Goal: Transaction & Acquisition: Purchase product/service

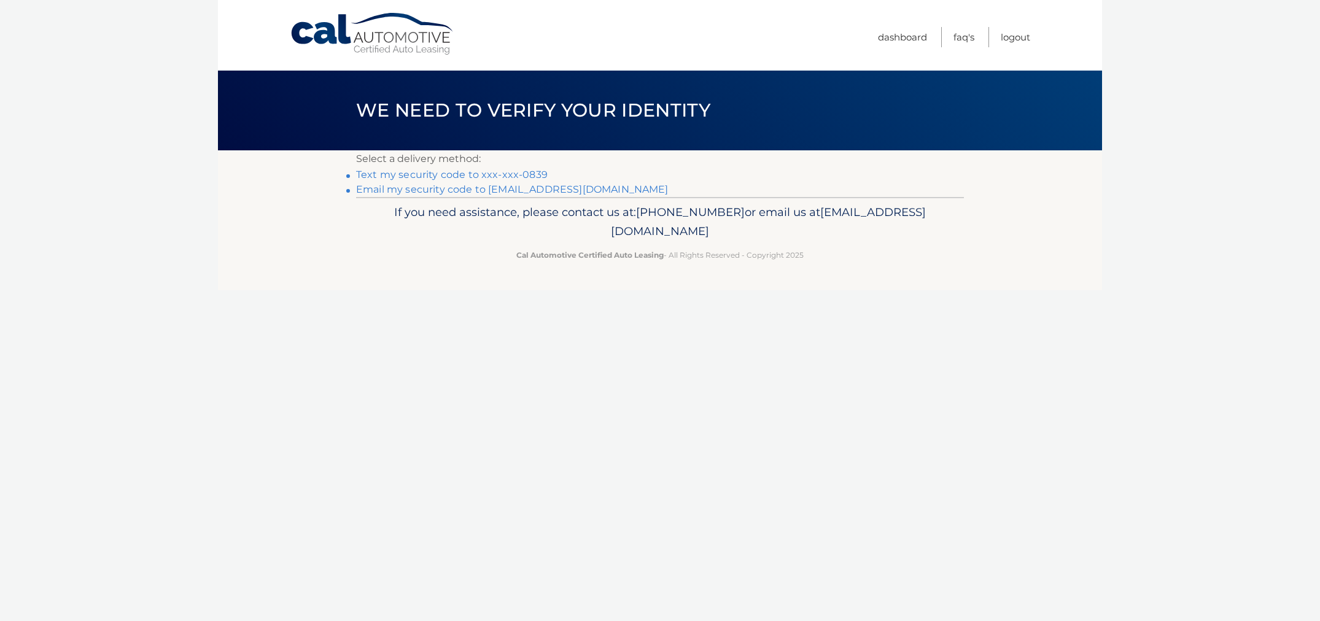
click at [522, 173] on link "Text my security code to xxx-xxx-0839" at bounding box center [452, 175] width 192 height 12
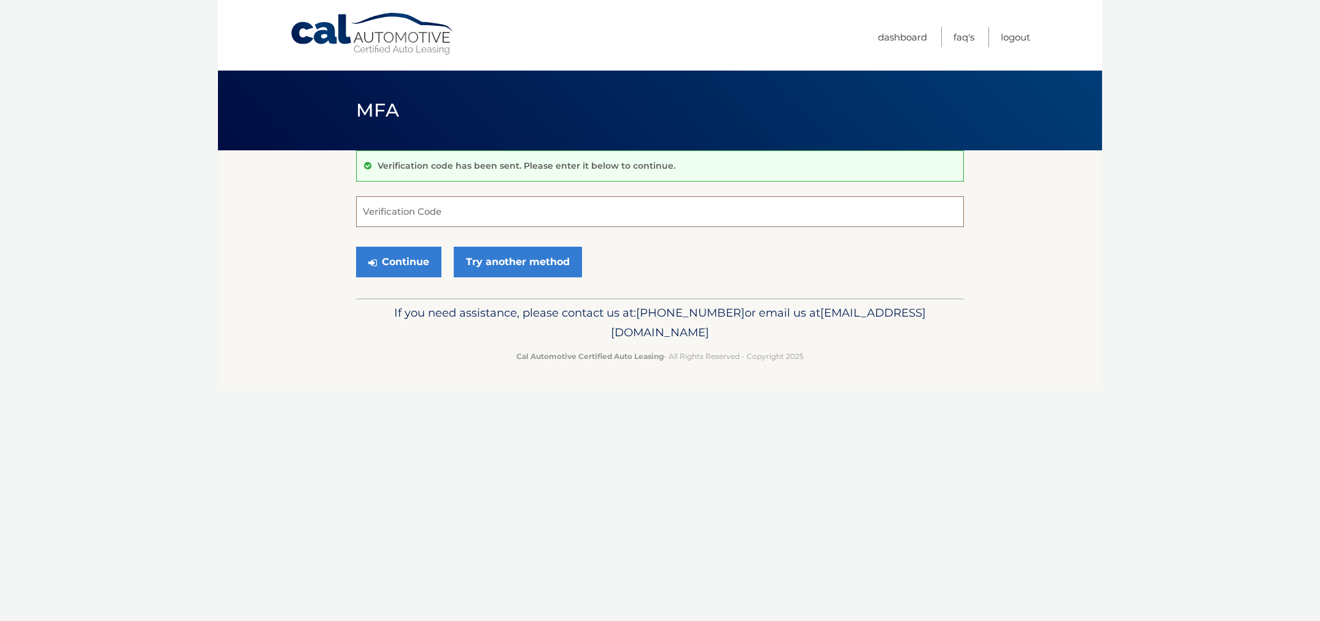
click at [462, 214] on input "Verification Code" at bounding box center [660, 212] width 608 height 31
type input "777495"
click at [399, 262] on button "Continue" at bounding box center [398, 262] width 85 height 31
click at [402, 262] on button "Continue" at bounding box center [398, 262] width 85 height 31
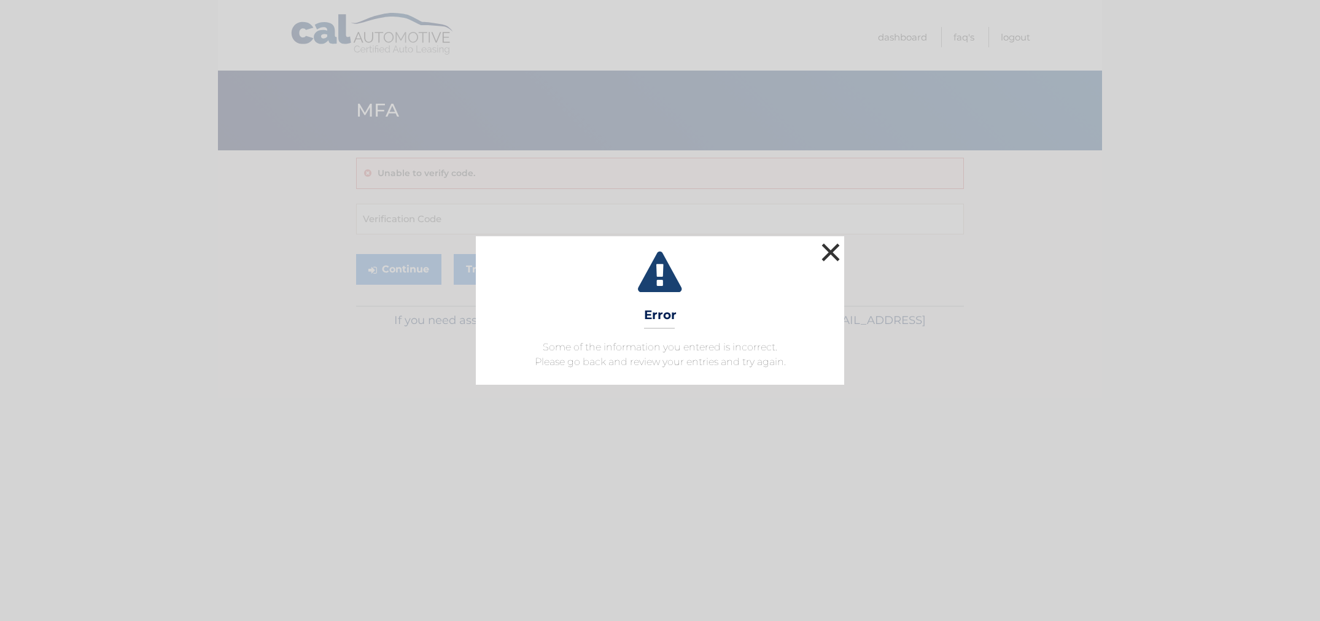
click at [833, 253] on button "×" at bounding box center [831, 252] width 25 height 25
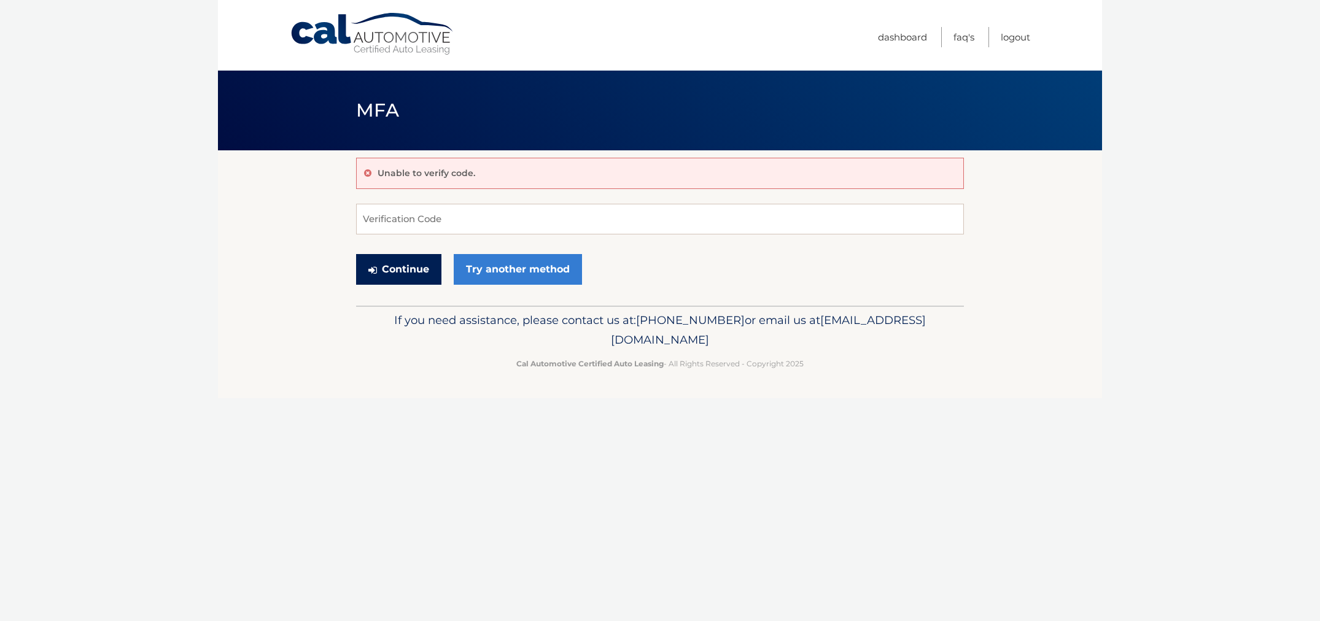
click at [403, 268] on button "Continue" at bounding box center [398, 269] width 85 height 31
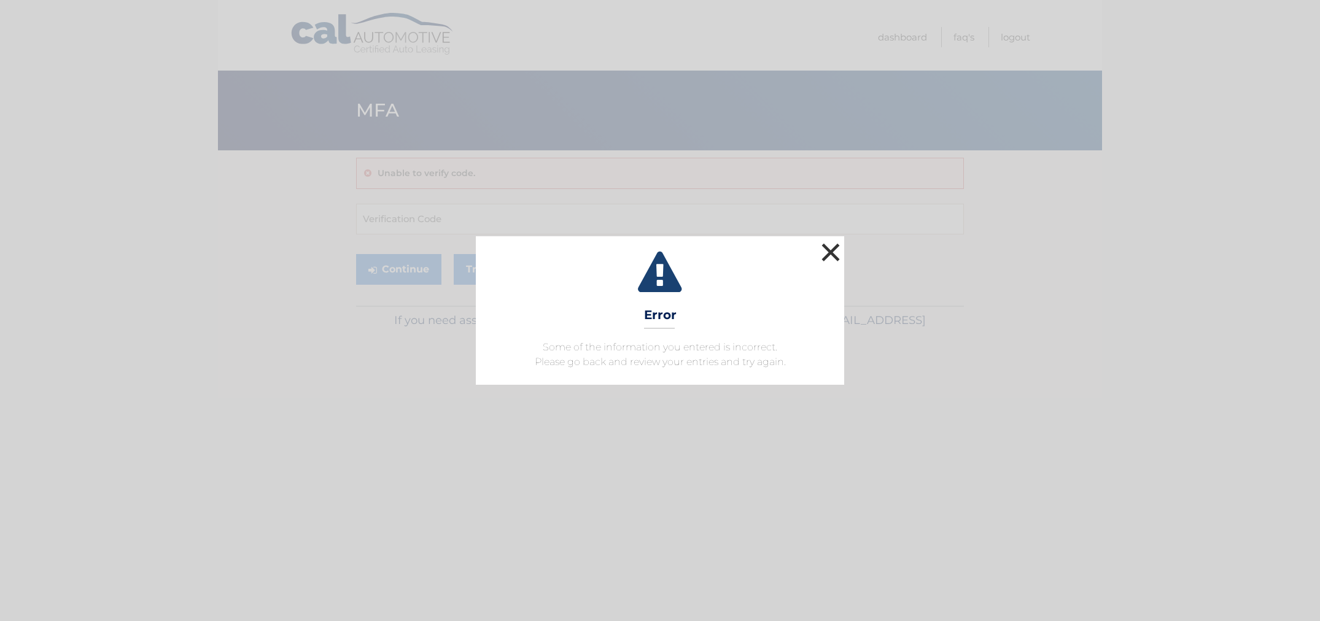
click at [827, 252] on button "×" at bounding box center [831, 252] width 25 height 25
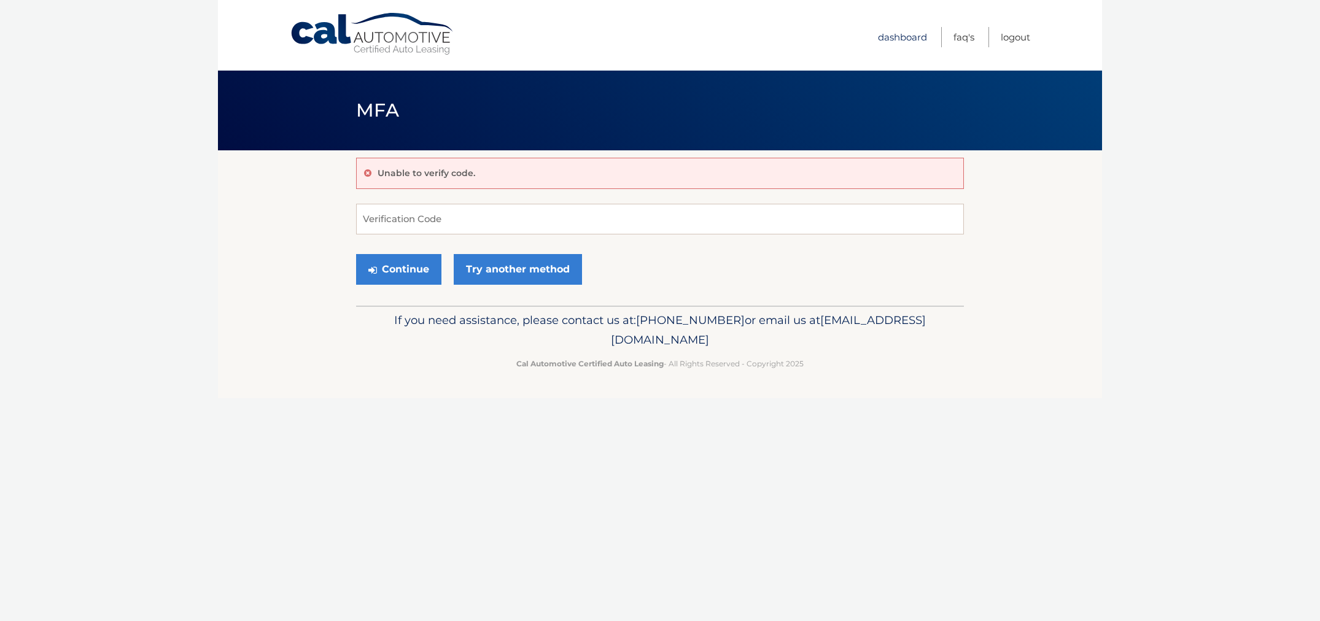
click at [897, 37] on link "Dashboard" at bounding box center [902, 37] width 49 height 20
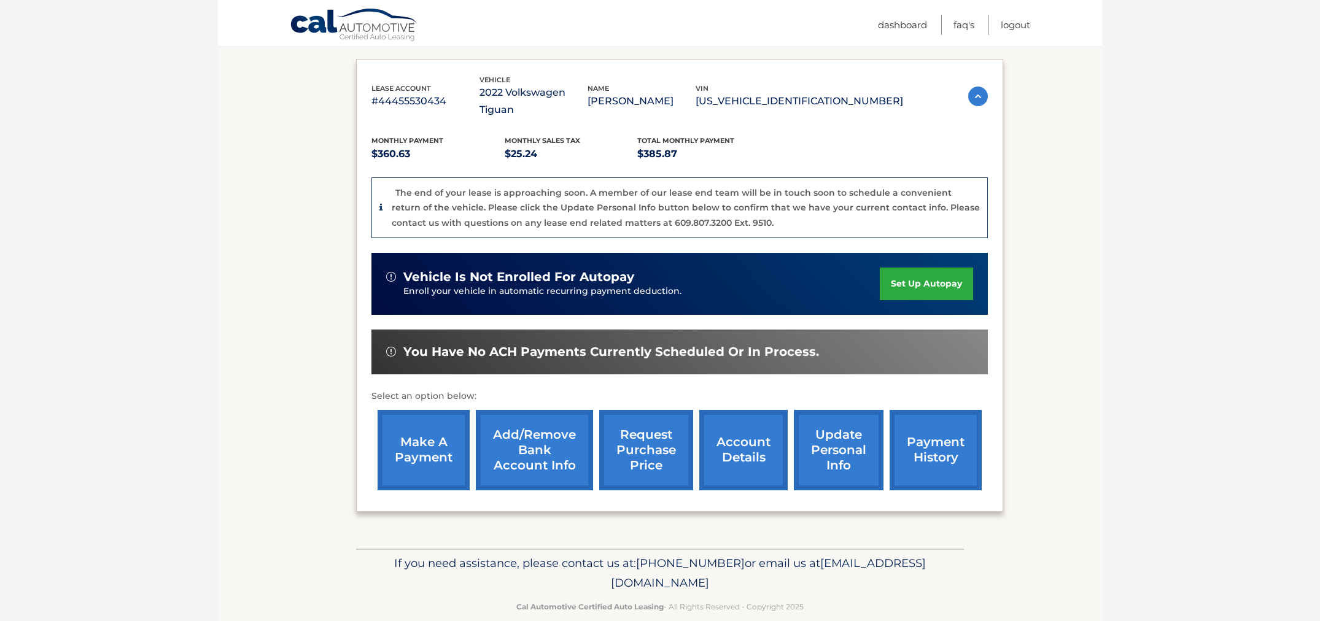
scroll to position [195, 0]
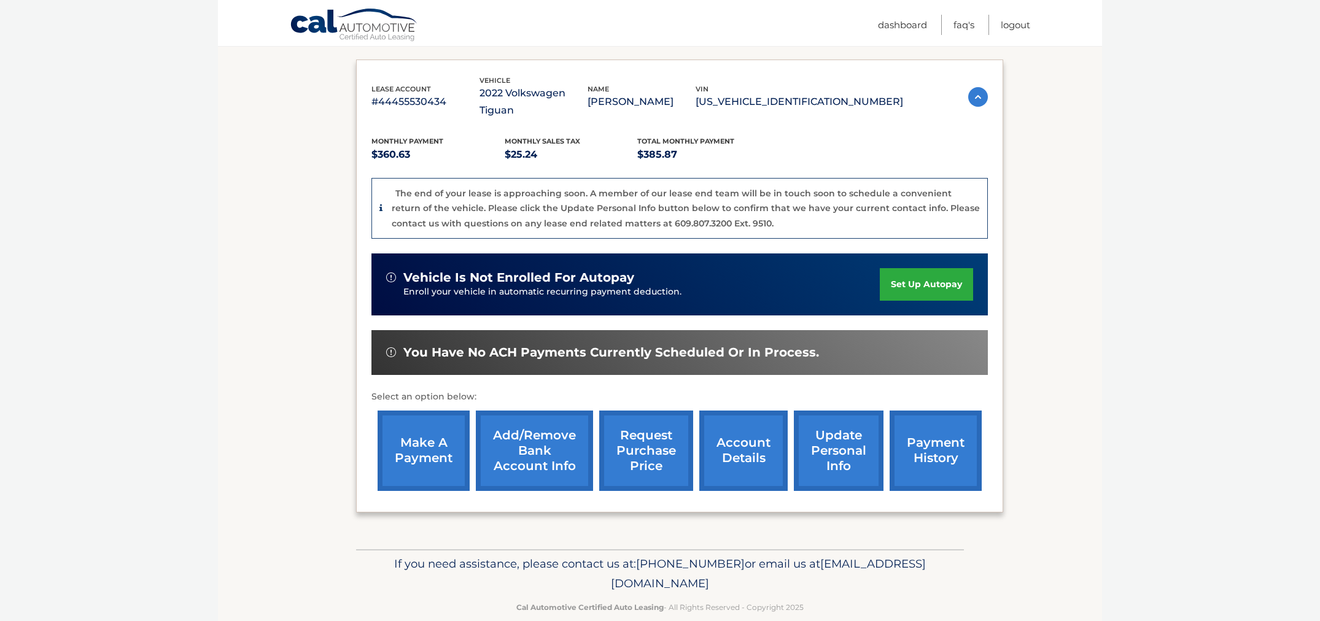
click at [426, 434] on link "make a payment" at bounding box center [424, 451] width 92 height 80
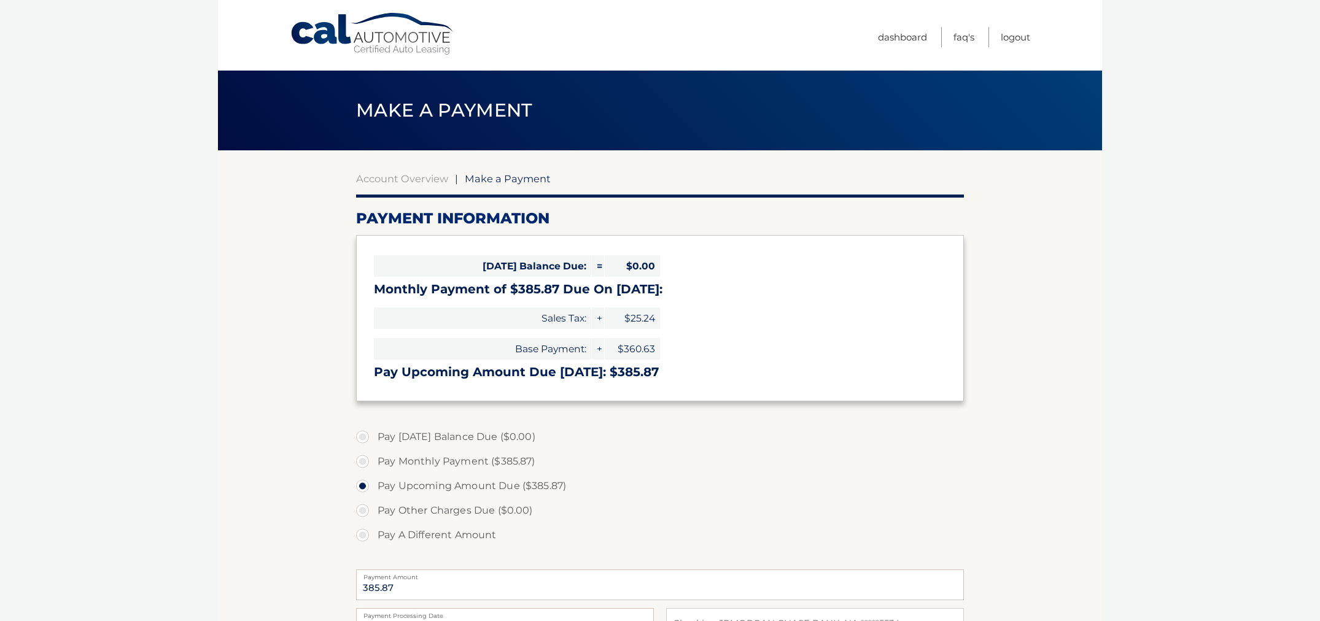
select select "NWMzYTY0YWEtMjZmMi00YTY1LTg3ZGYtZDg1ZWE4MTkwMzIy"
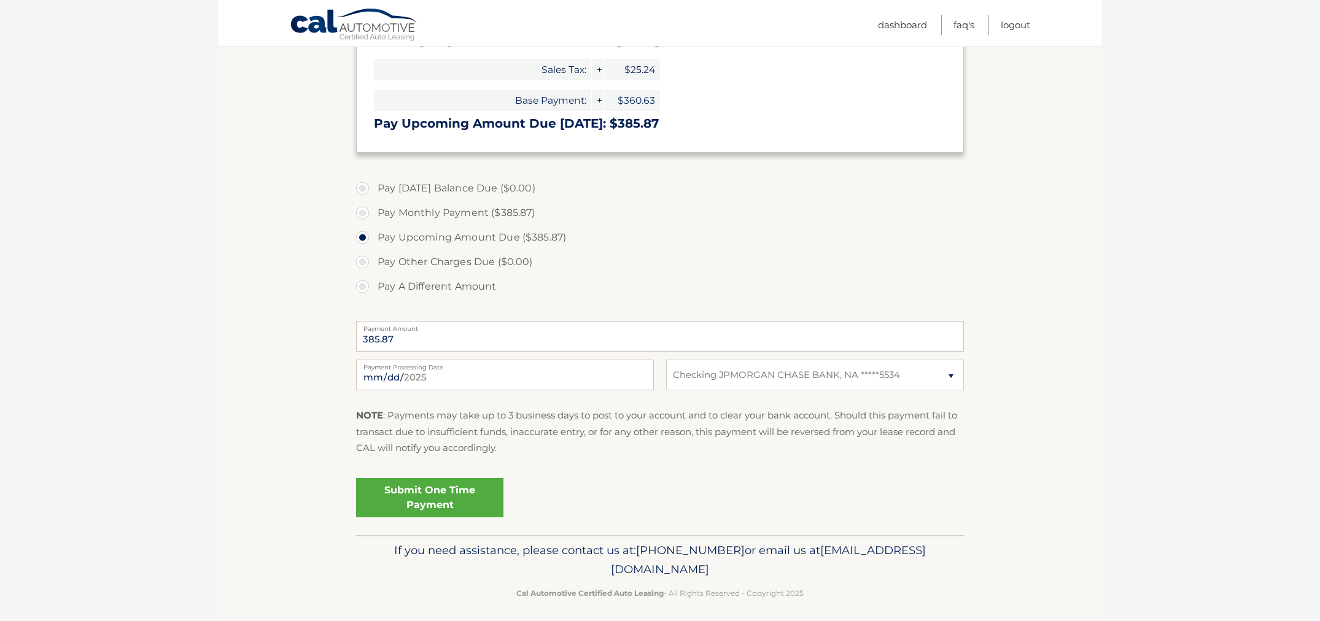
scroll to position [245, 0]
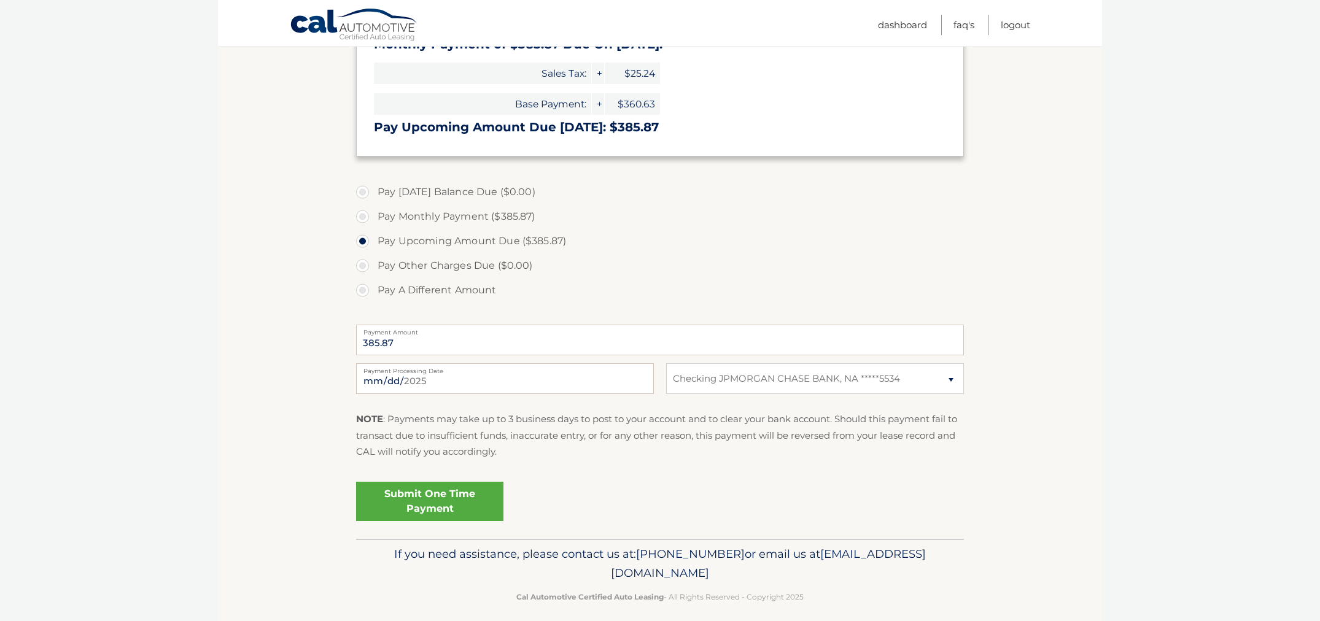
click at [456, 497] on link "Submit One Time Payment" at bounding box center [429, 501] width 147 height 39
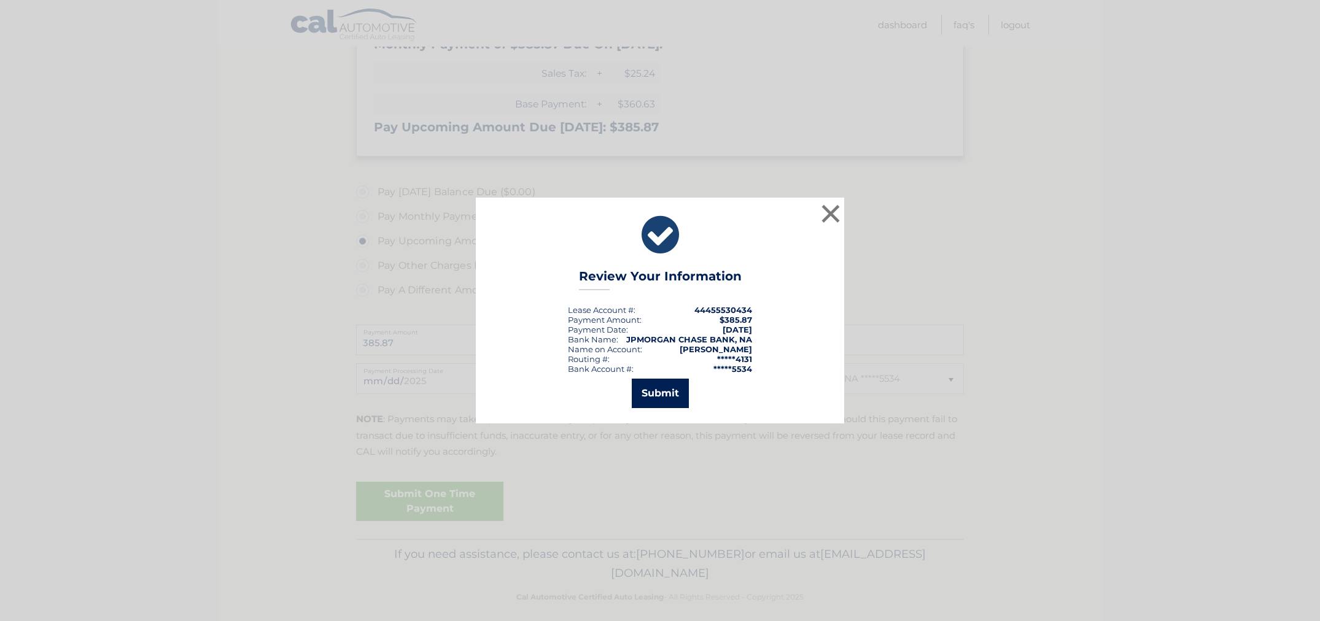
click at [668, 396] on button "Submit" at bounding box center [660, 393] width 57 height 29
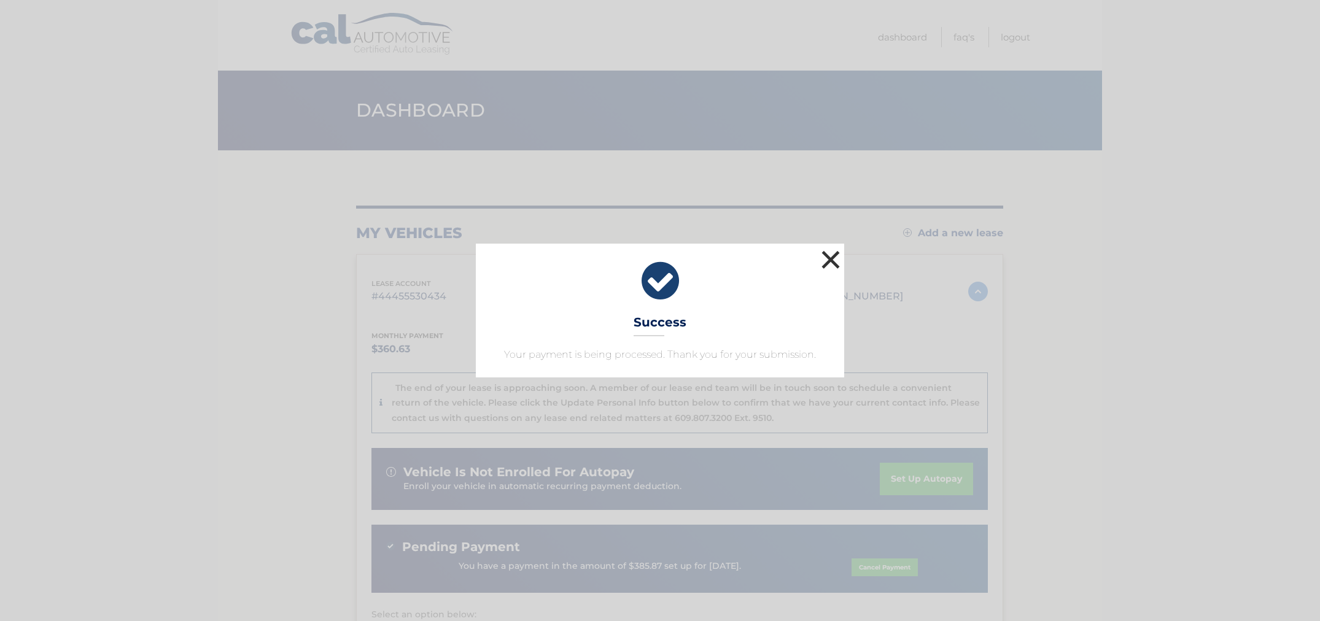
click at [831, 256] on button "×" at bounding box center [831, 259] width 25 height 25
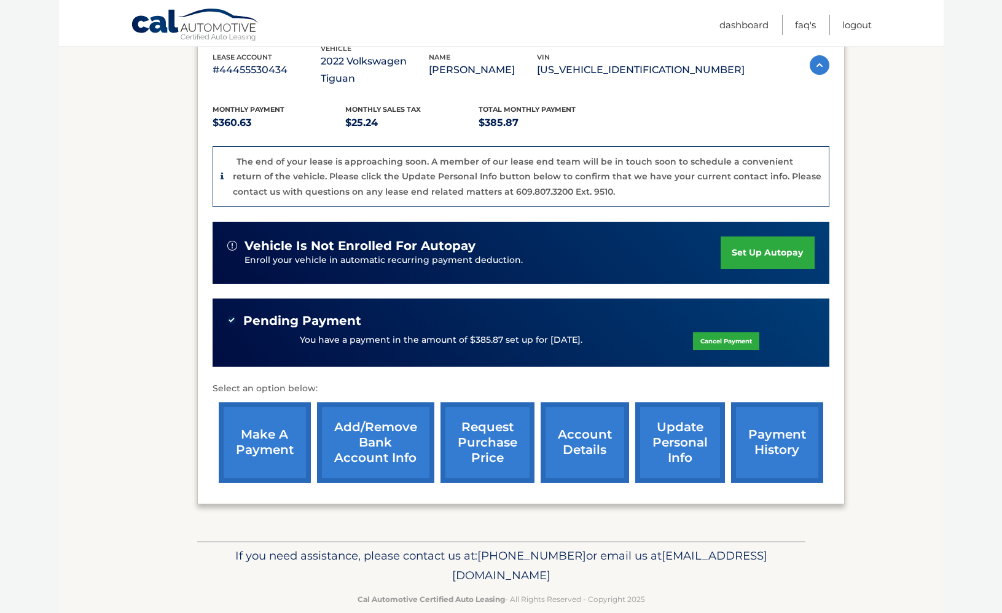
scroll to position [226, 0]
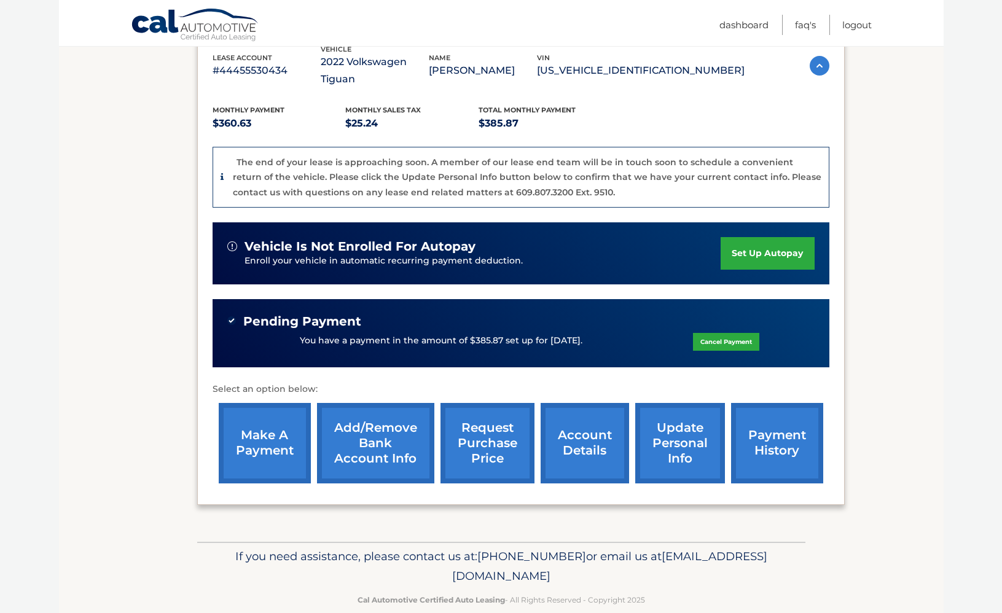
click at [575, 416] on link "account details" at bounding box center [584, 443] width 88 height 80
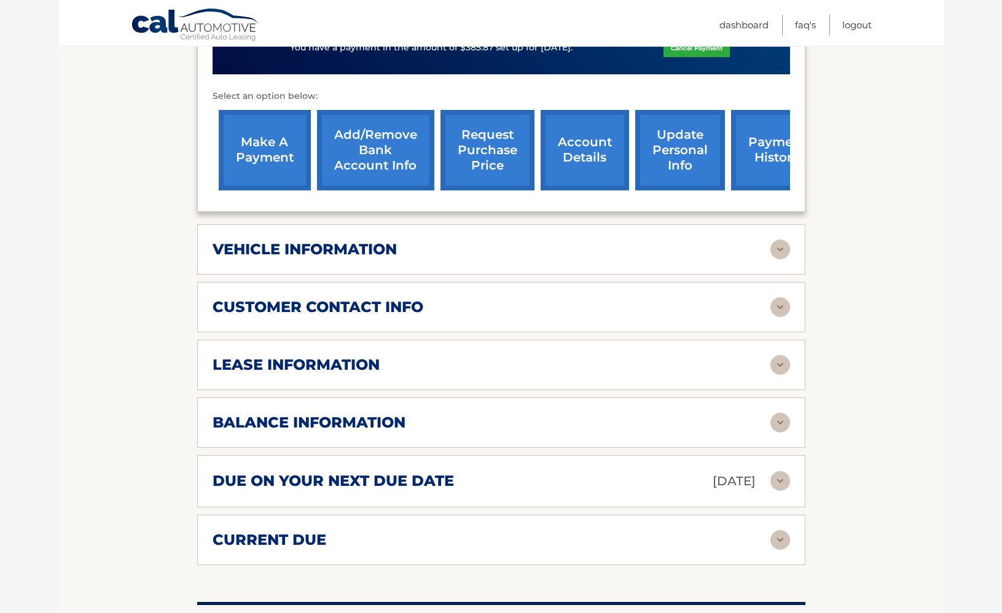
scroll to position [461, 0]
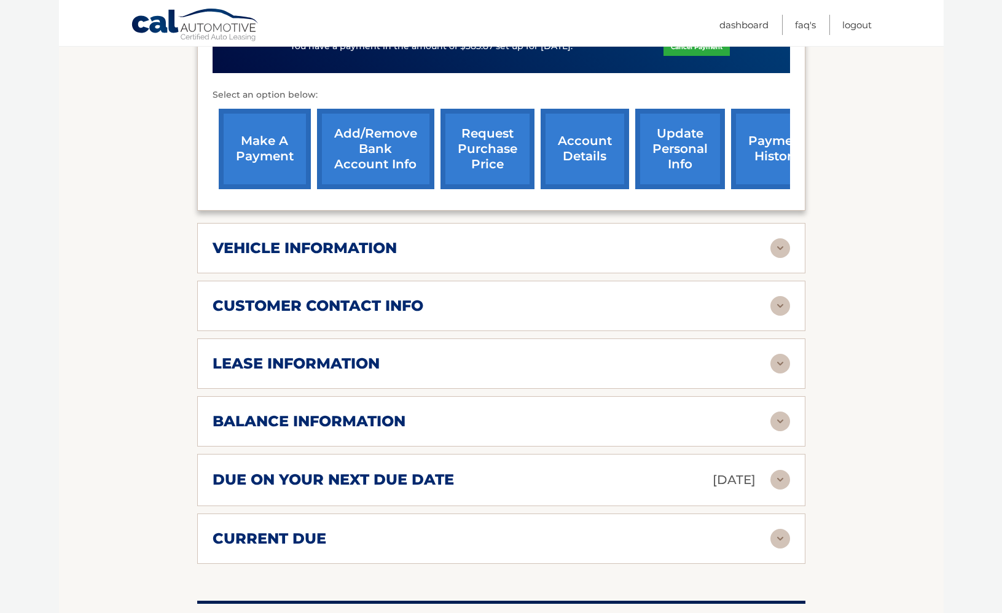
click at [783, 421] on img at bounding box center [780, 421] width 20 height 20
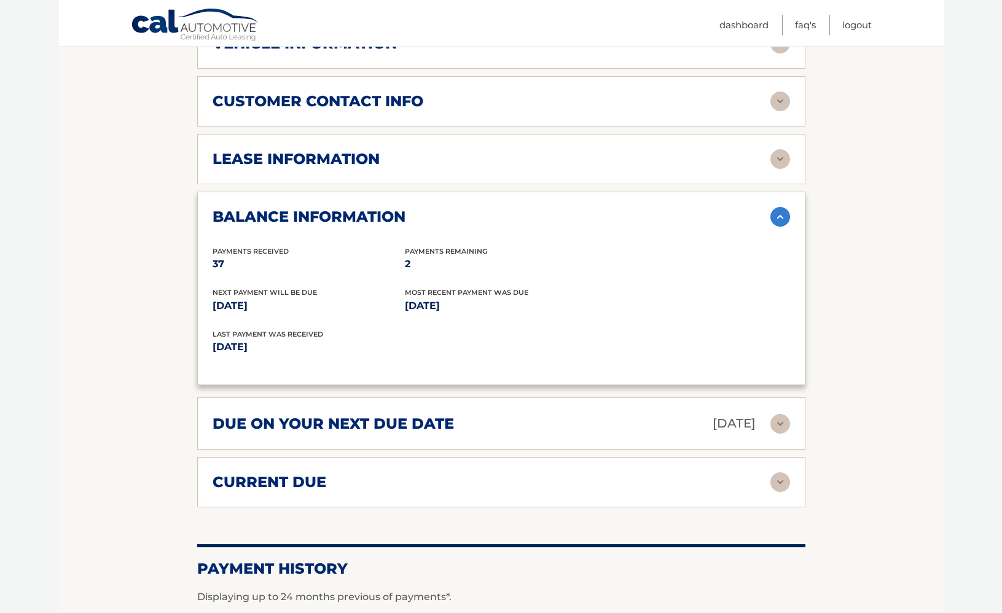
scroll to position [669, 0]
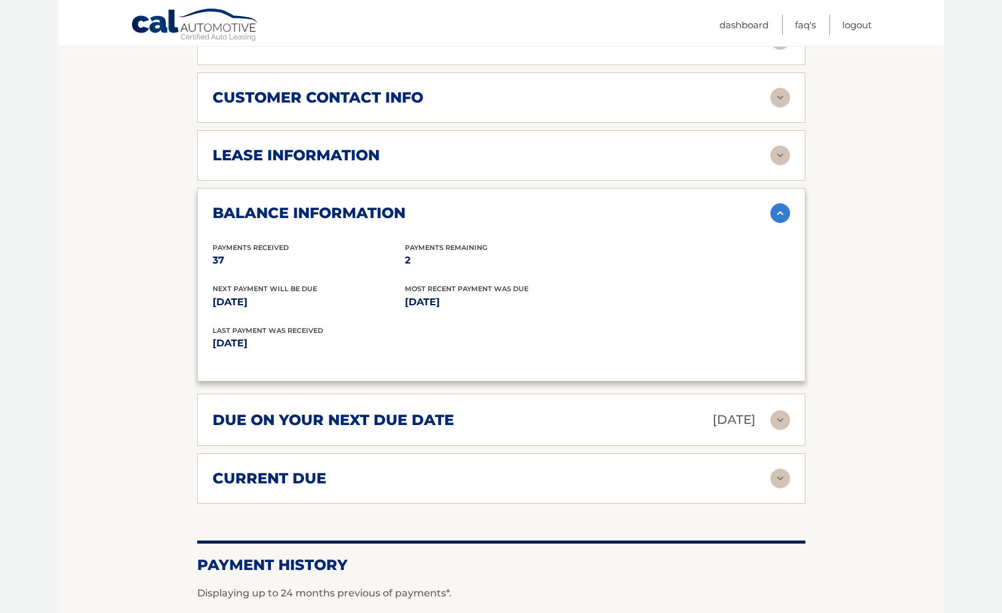
click at [782, 418] on img at bounding box center [780, 420] width 20 height 20
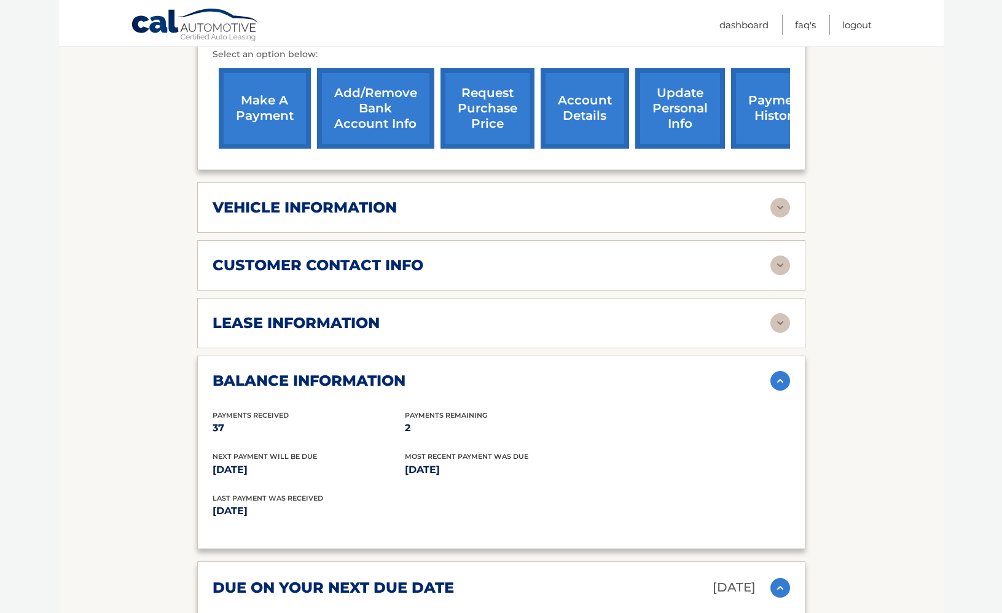
scroll to position [500, 0]
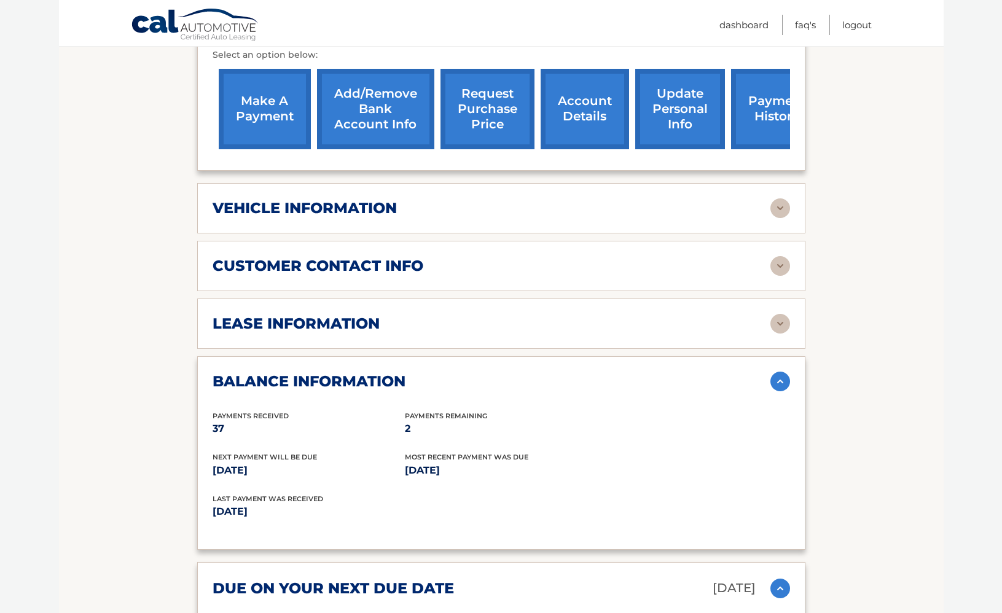
click at [781, 203] on img at bounding box center [780, 208] width 20 height 20
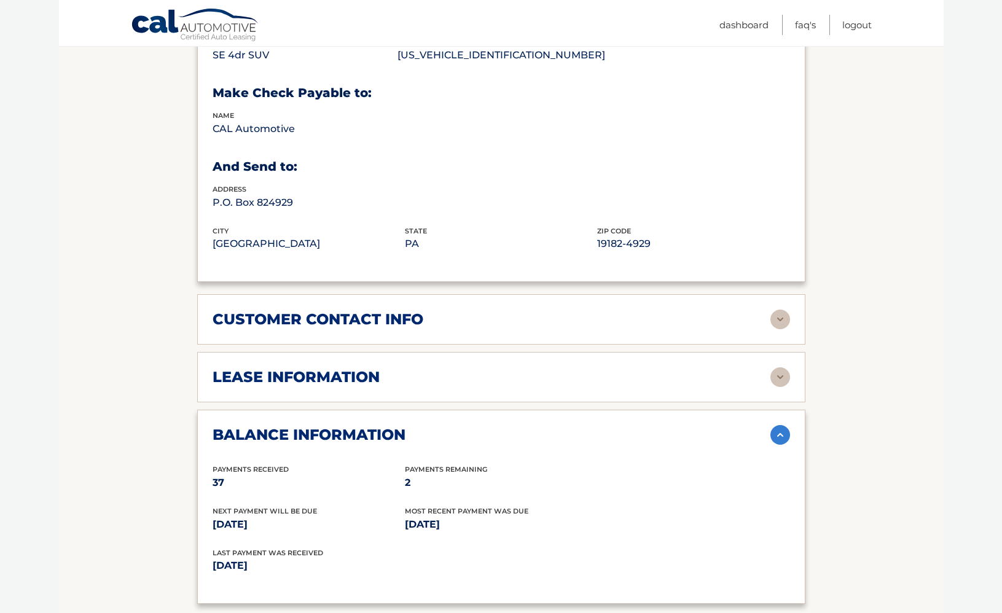
scroll to position [743, 0]
click at [779, 313] on img at bounding box center [780, 319] width 20 height 20
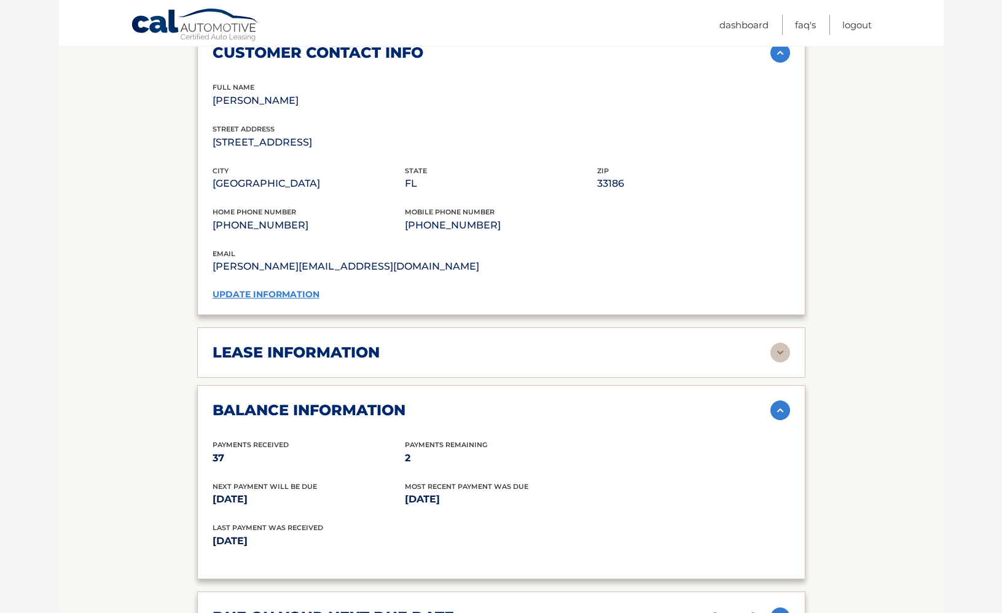
scroll to position [1008, 0]
click at [777, 349] on img at bounding box center [780, 353] width 20 height 20
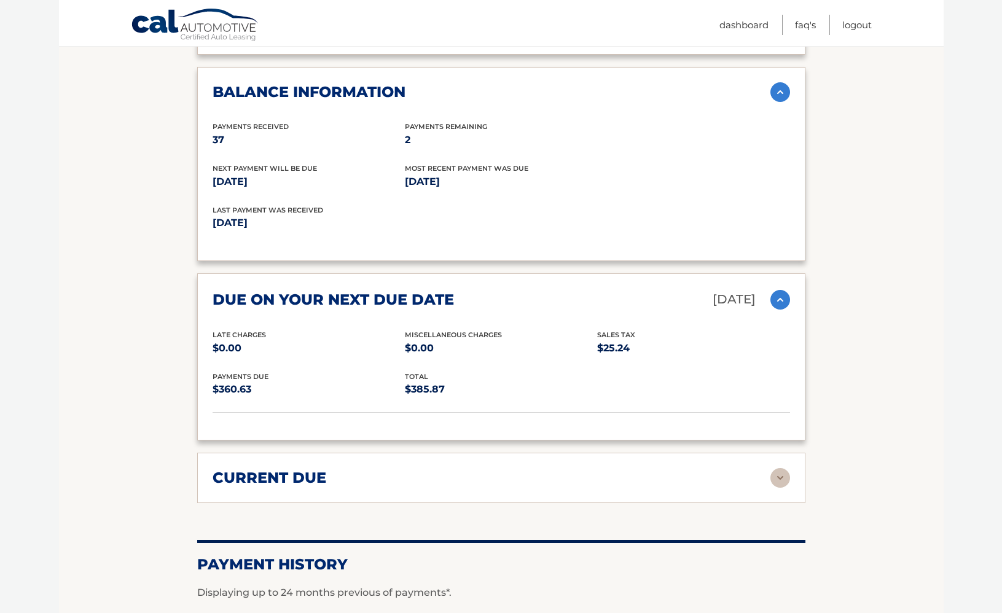
scroll to position [1559, 0]
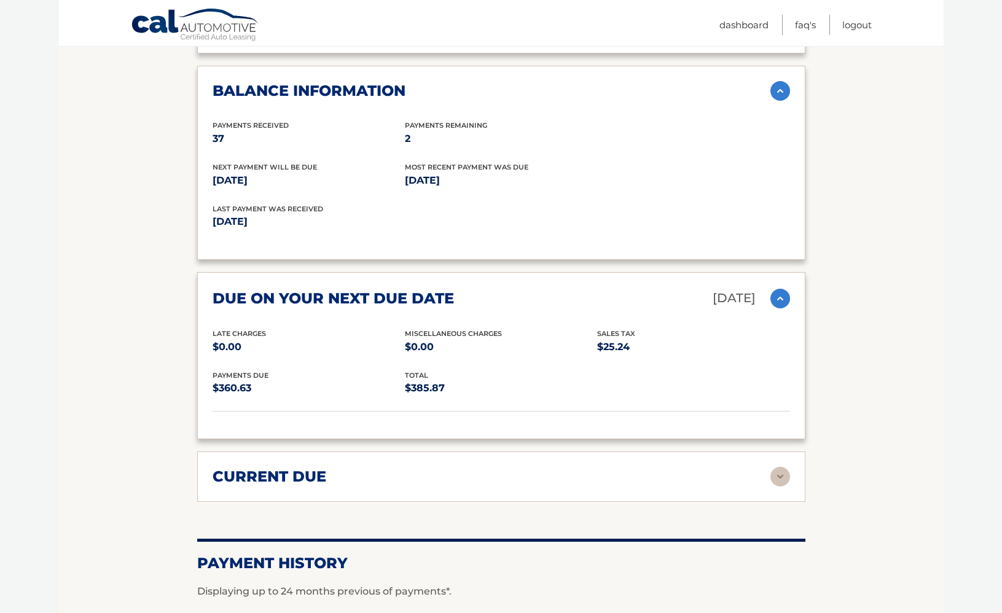
click at [784, 467] on img at bounding box center [780, 477] width 20 height 20
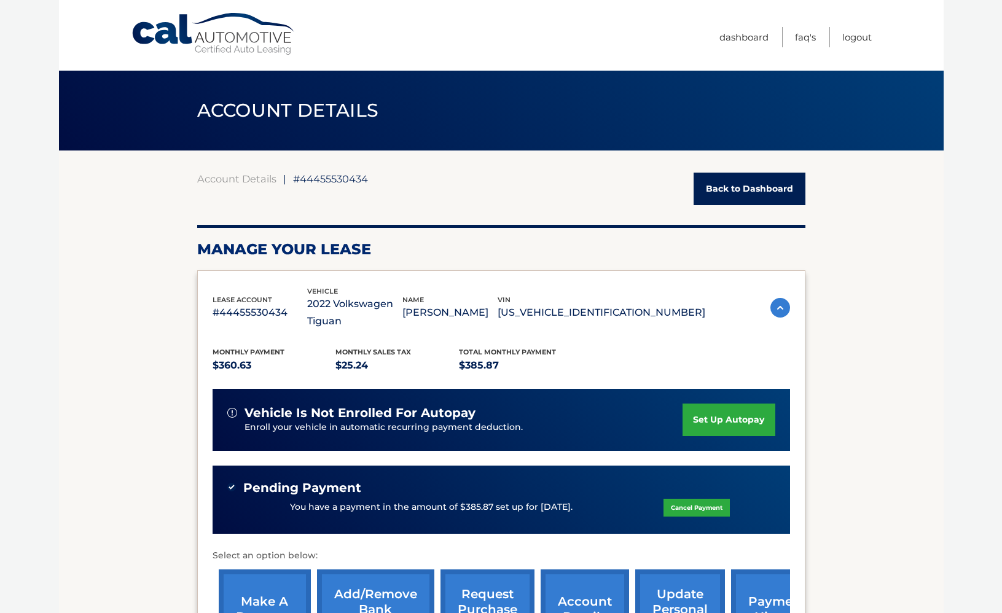
scroll to position [0, 0]
click at [855, 34] on link "Logout" at bounding box center [856, 37] width 29 height 20
